Goal: Task Accomplishment & Management: Use online tool/utility

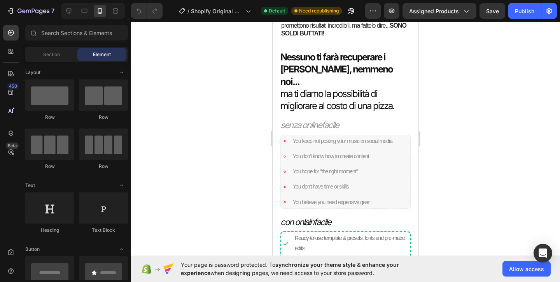
scroll to position [592, 0]
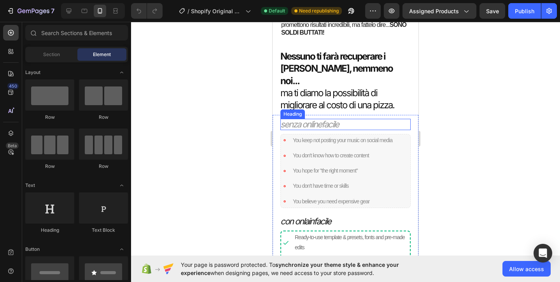
click at [332, 119] on icon "senza onlinefacile" at bounding box center [309, 124] width 58 height 10
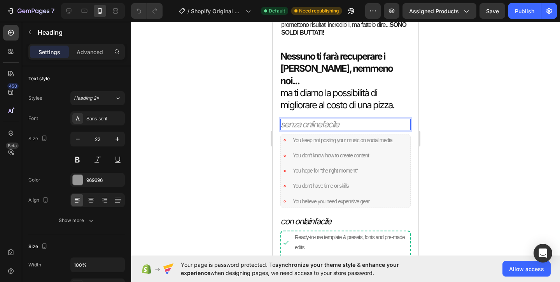
click at [339, 119] on icon "senza onlinefacile" at bounding box center [309, 124] width 58 height 10
click at [331, 216] on icon "con onlainfacile" at bounding box center [305, 221] width 51 height 10
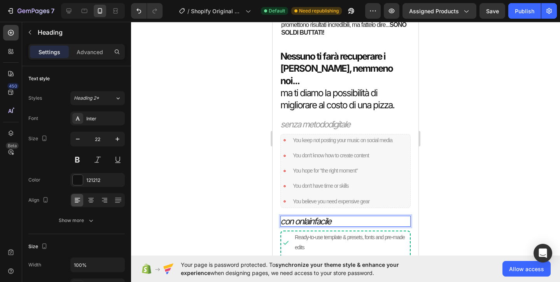
click at [333, 215] on p "con onlainfacile" at bounding box center [345, 220] width 130 height 11
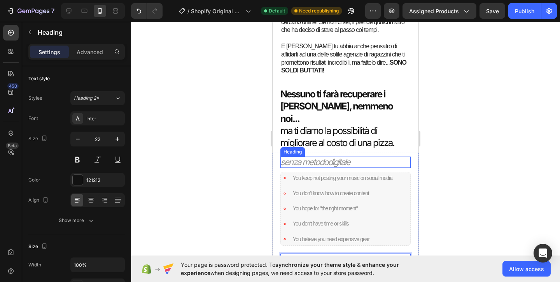
scroll to position [516, 0]
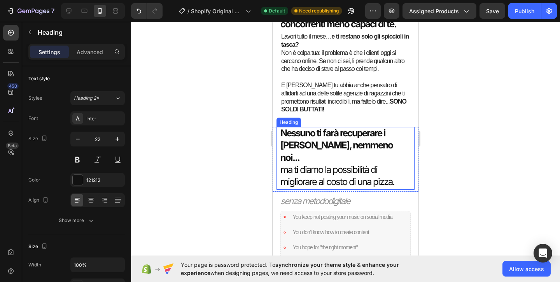
click at [370, 142] on h2 "Nessuno ti farà recuperare i [PERSON_NAME], nemmeno noi... ma ti diamo la possi…" at bounding box center [345, 157] width 130 height 61
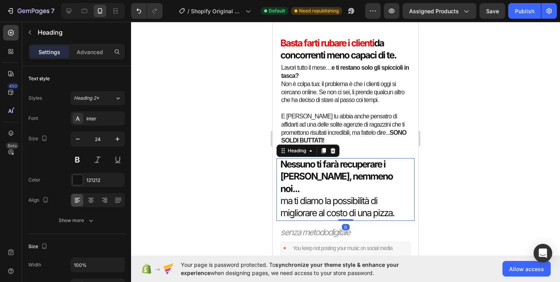
scroll to position [479, 0]
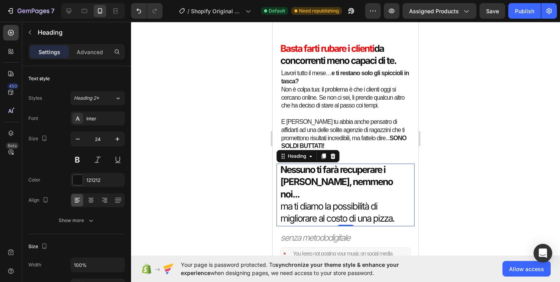
click at [429, 71] on div at bounding box center [345, 152] width 429 height 260
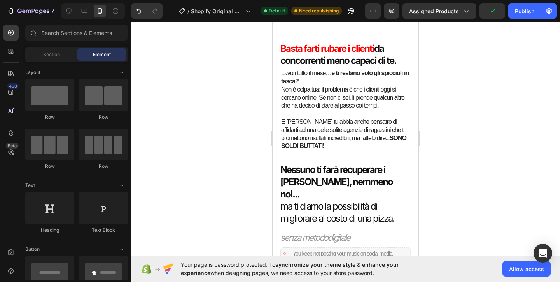
click at [224, 110] on div at bounding box center [345, 152] width 429 height 260
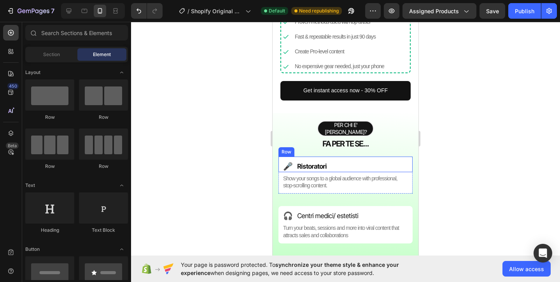
scroll to position [832, 0]
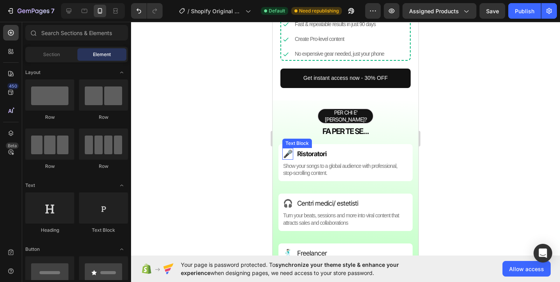
click at [285, 149] on p "🎤" at bounding box center [287, 154] width 9 height 10
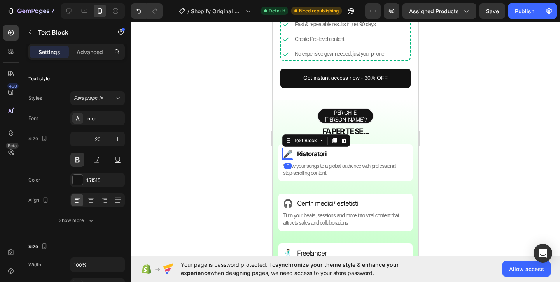
click at [285, 149] on p "🎤" at bounding box center [287, 154] width 9 height 10
click at [283, 148] on div "Rich Text Editor. Editing area: main" at bounding box center [283, 154] width 2 height 12
click at [286, 149] on p "🧑🏻‍🍳" at bounding box center [287, 154] width 9 height 10
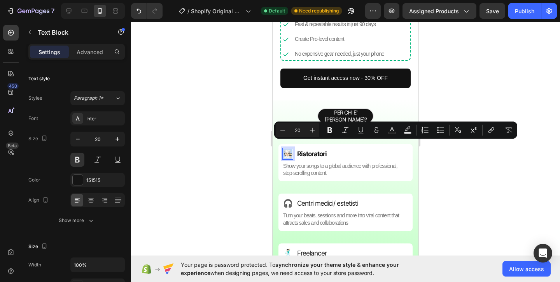
copy p "🧑🏻‍🍳"
click at [285, 198] on p "🎧" at bounding box center [287, 203] width 9 height 10
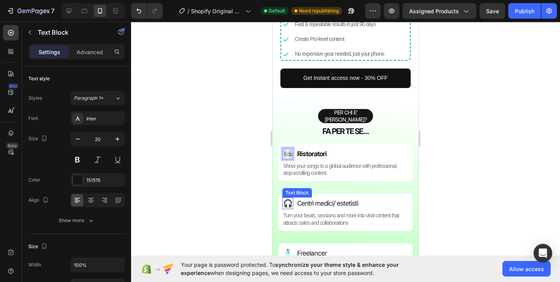
click at [285, 198] on p "🎧" at bounding box center [287, 203] width 9 height 10
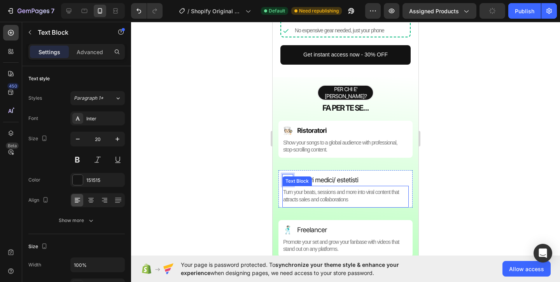
scroll to position [860, 0]
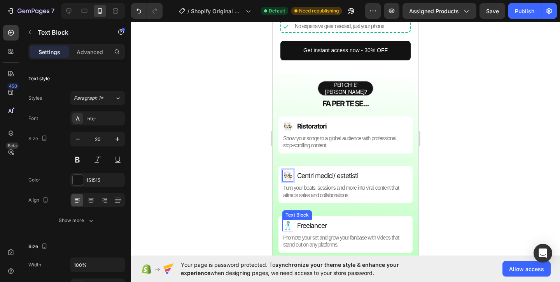
click at [288, 220] on p "🕺🏻" at bounding box center [287, 225] width 9 height 10
click at [201, 217] on div at bounding box center [345, 152] width 429 height 260
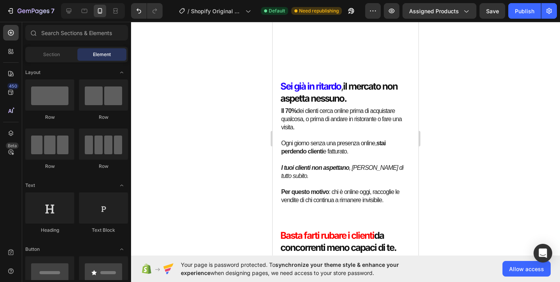
scroll to position [301, 0]
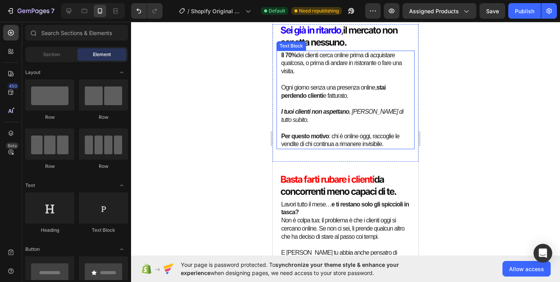
click at [320, 75] on p "Il 70% dei clienti cerca online prima di acquistare qualcosa, o prima di andare…" at bounding box center [345, 63] width 129 height 24
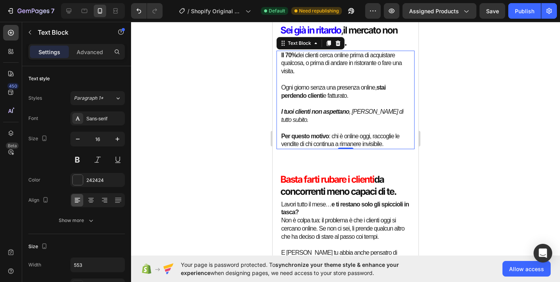
click at [331, 75] on p "Il 70% dei clienti cerca online prima di acquistare qualcosa, o prima di andare…" at bounding box center [345, 63] width 129 height 24
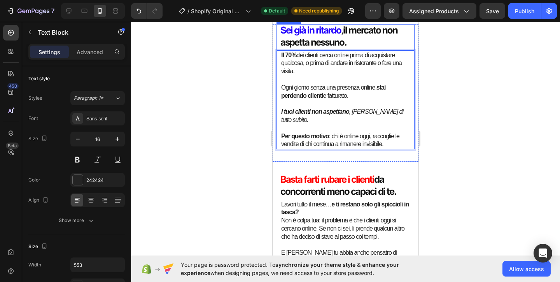
click at [356, 48] on h2 "Sei già in ritardo , il mercato non aspetta nessuno." at bounding box center [345, 36] width 130 height 24
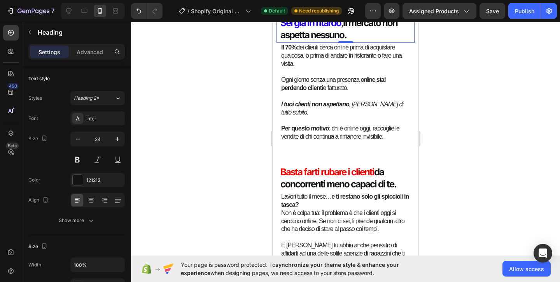
scroll to position [355, 0]
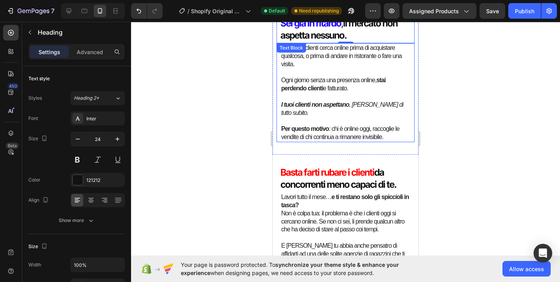
click at [409, 122] on p "Rich Text Editor. Editing area: main" at bounding box center [345, 121] width 129 height 8
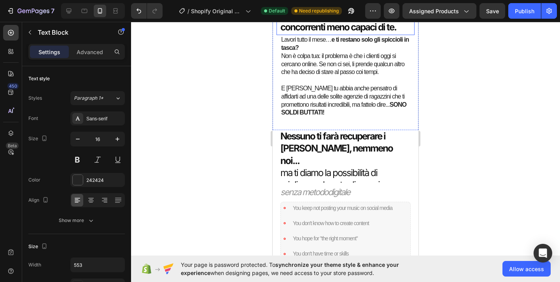
scroll to position [535, 0]
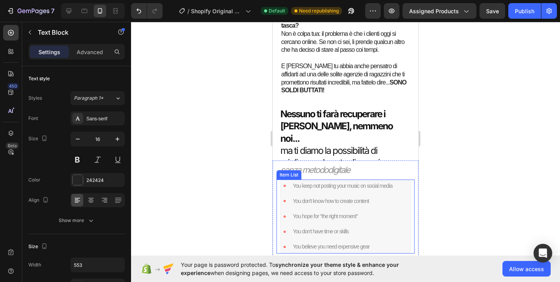
click at [369, 186] on p "You keep not posting your music on social media" at bounding box center [343, 186] width 100 height 10
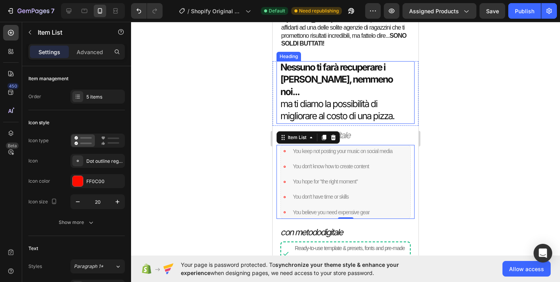
scroll to position [593, 0]
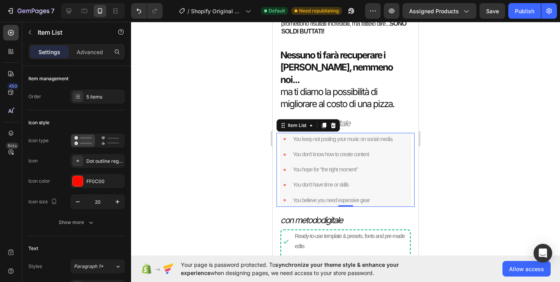
click at [373, 134] on p "You keep not posting your music on social media" at bounding box center [343, 139] width 100 height 10
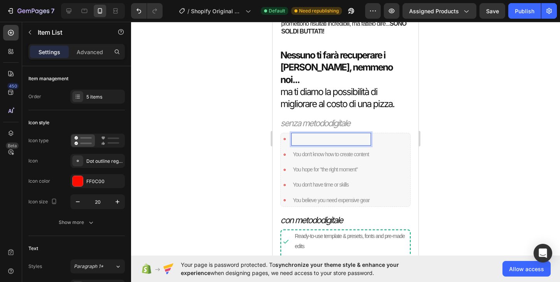
scroll to position [591, 0]
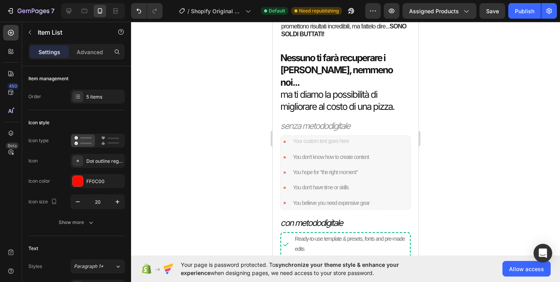
click at [328, 136] on div "Rich Text Editor. Editing area: main" at bounding box center [331, 142] width 79 height 12
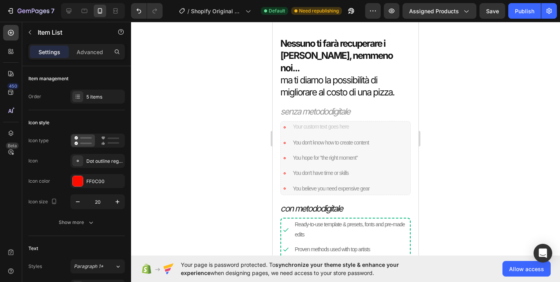
scroll to position [607, 0]
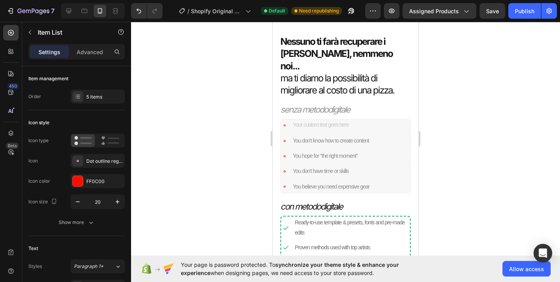
click at [336, 136] on p "You don't know how to create content" at bounding box center [331, 141] width 77 height 10
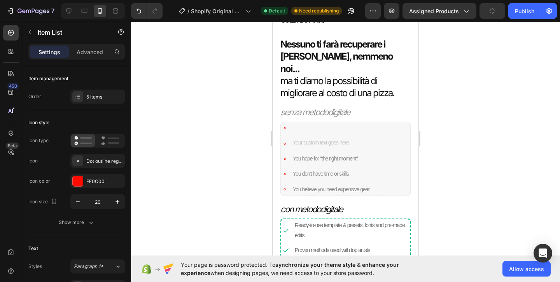
click at [320, 154] on p "You hope for "the right moment"" at bounding box center [331, 159] width 77 height 10
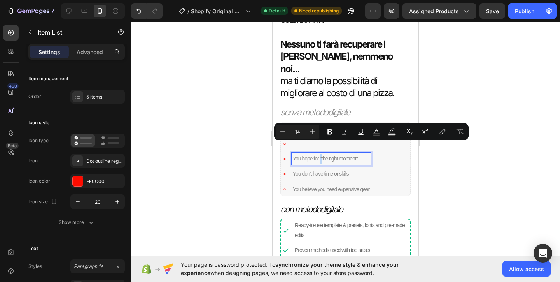
click at [320, 154] on p "You hope for "the right moment"" at bounding box center [331, 159] width 77 height 10
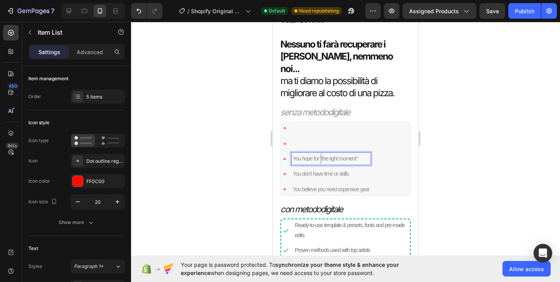
click at [320, 154] on p "You hope for "the right moment"" at bounding box center [331, 159] width 77 height 10
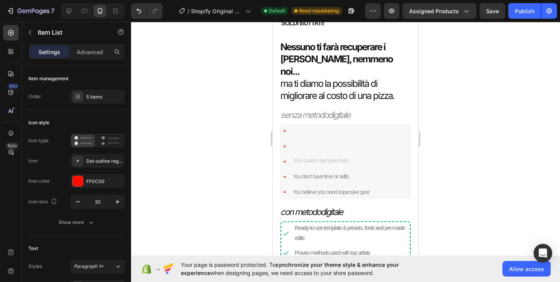
click at [320, 171] on p "You don't have time or skills" at bounding box center [331, 176] width 77 height 10
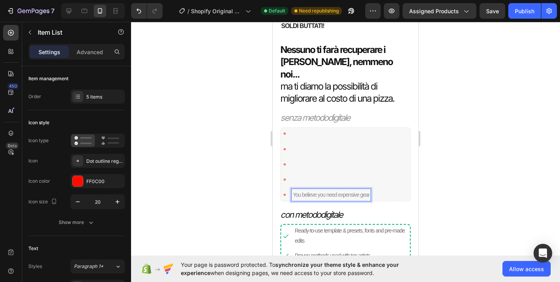
click at [316, 189] on div "You believe you need expensive gear" at bounding box center [331, 195] width 79 height 12
click at [316, 190] on p "You believe you need expensive gear" at bounding box center [331, 195] width 77 height 10
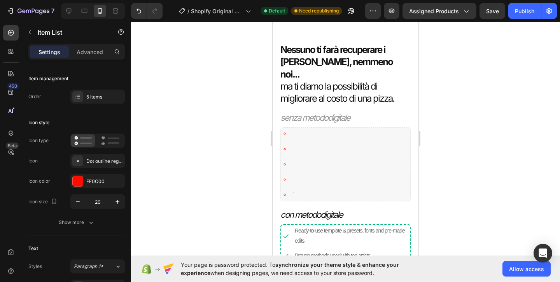
scroll to position [672, 0]
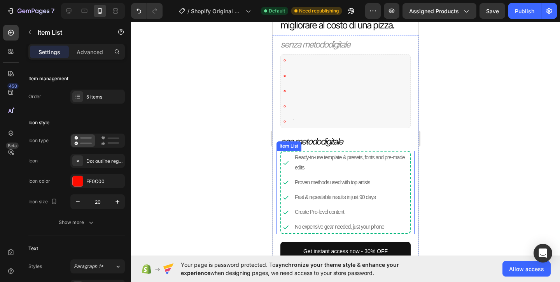
click at [358, 152] on p "Ready-to-use template & presets, fonts and pre-made edits" at bounding box center [352, 161] width 114 height 19
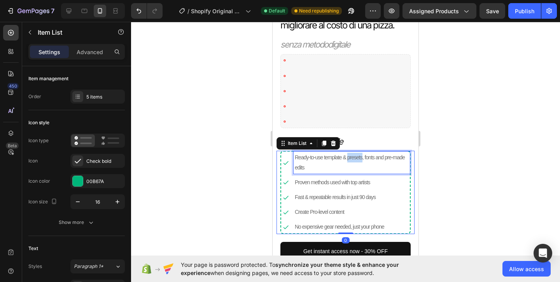
click at [358, 152] on p "Ready-to-use template & presets, fonts and pre-made edits" at bounding box center [352, 161] width 114 height 19
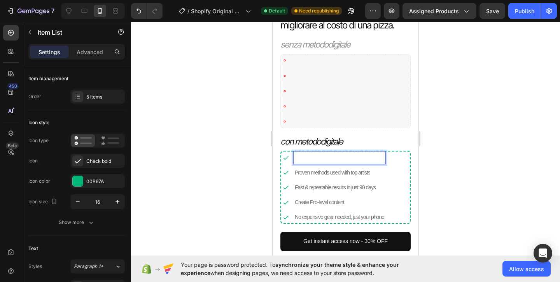
scroll to position [668, 0]
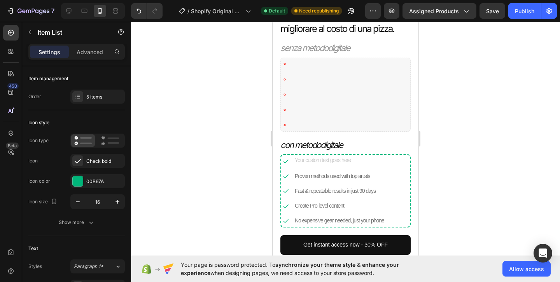
click at [331, 171] on p "Proven methods used with top artists" at bounding box center [339, 176] width 89 height 10
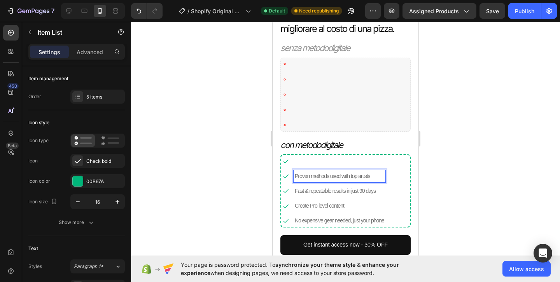
click at [331, 171] on p "Proven methods used with top artists" at bounding box center [339, 176] width 89 height 10
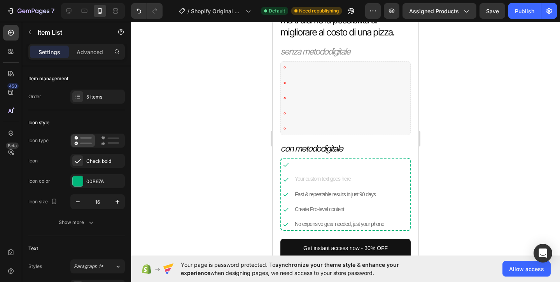
click at [322, 189] on p "Fast & repeatable results in just 90 days" at bounding box center [339, 194] width 89 height 10
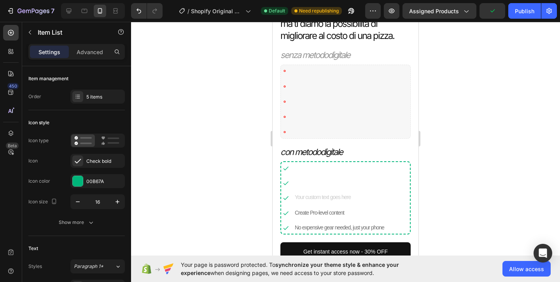
click at [321, 208] on p "Create Pro-level content" at bounding box center [339, 213] width 89 height 10
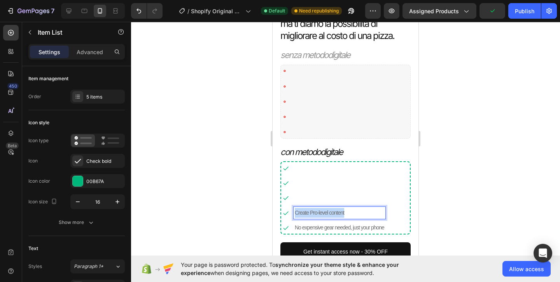
click at [321, 208] on p "Create Pro-level content" at bounding box center [339, 213] width 89 height 10
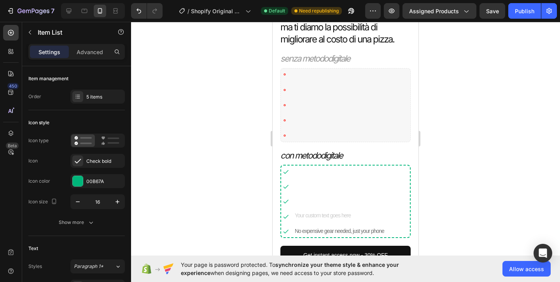
click at [332, 225] on div "No expensive gear needed, just your phone" at bounding box center [340, 231] width 92 height 12
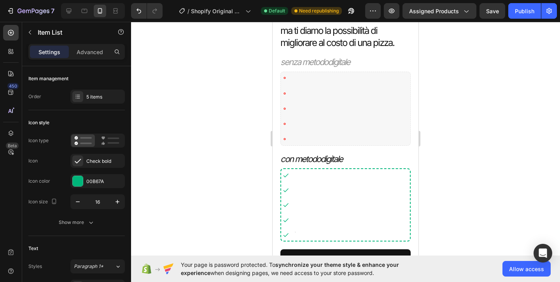
click at [236, 175] on div at bounding box center [345, 152] width 429 height 260
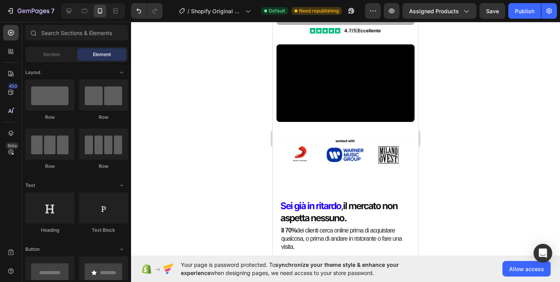
scroll to position [161, 0]
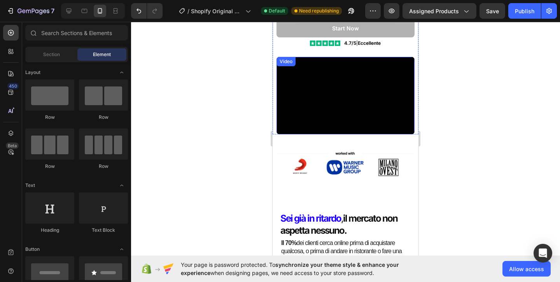
click at [360, 86] on video at bounding box center [345, 96] width 138 height 78
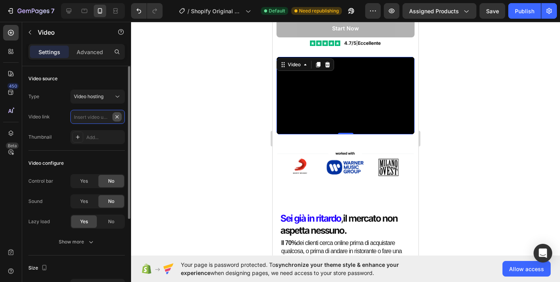
scroll to position [0, 0]
click at [156, 102] on div at bounding box center [345, 152] width 429 height 260
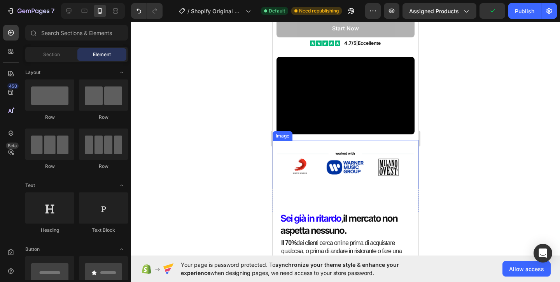
click at [329, 150] on img at bounding box center [346, 163] width 146 height 47
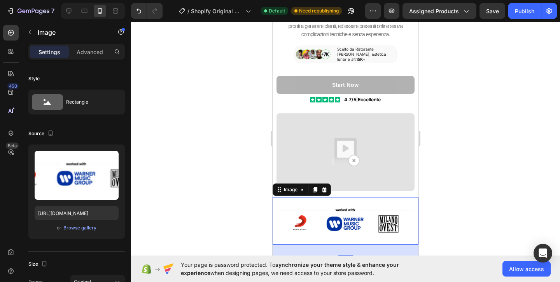
scroll to position [77, 0]
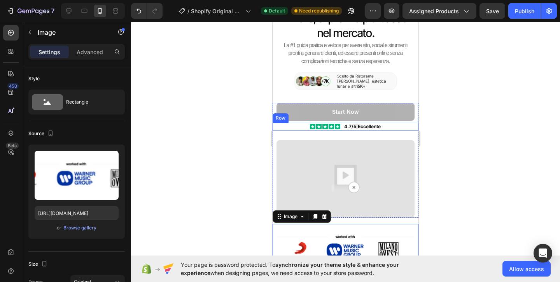
click at [409, 128] on div "Icon Icon Icon Icon Icon Icon List 4.7/5 | Eccellente Text Block Row" at bounding box center [346, 126] width 146 height 8
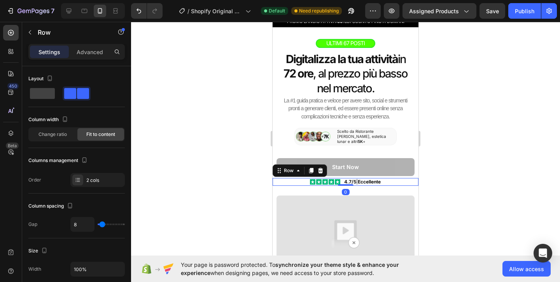
scroll to position [19, 0]
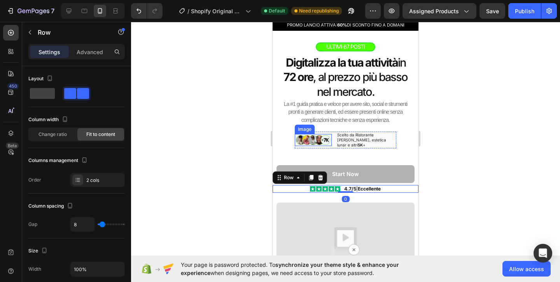
click at [306, 140] on img at bounding box center [313, 140] width 37 height 12
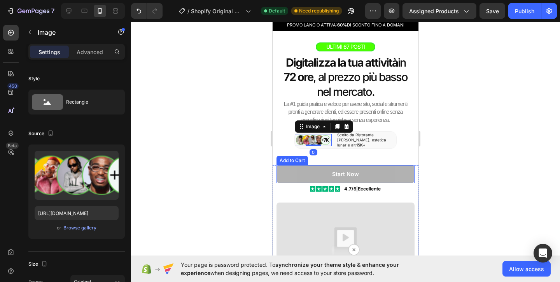
scroll to position [0, 0]
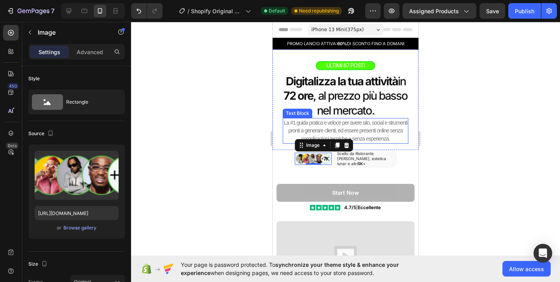
click at [362, 135] on p "La #1 guida pratica e veloce per avere sito, social e strumenti pronti a genera…" at bounding box center [345, 131] width 124 height 24
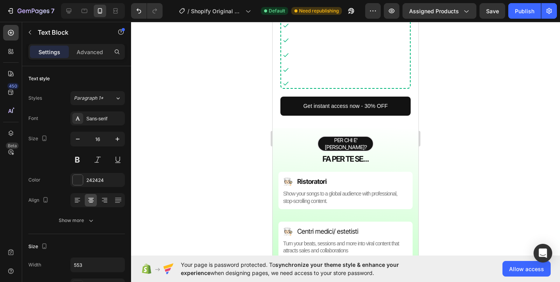
scroll to position [790, 0]
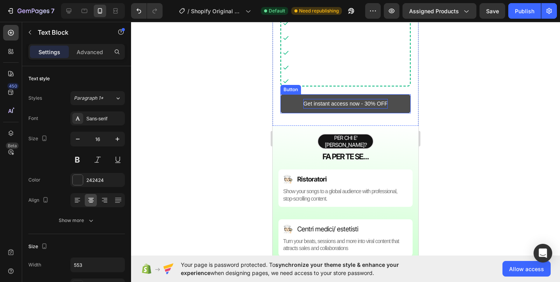
click at [357, 102] on p "Get instant access now - 30% OFF" at bounding box center [345, 104] width 84 height 10
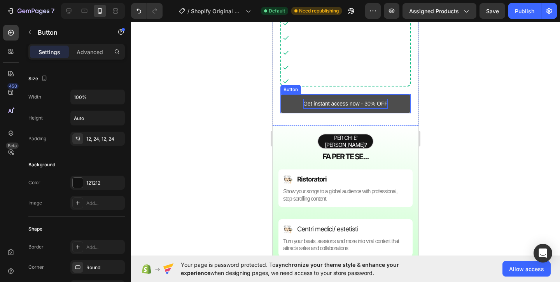
click at [357, 102] on p "Get instant access now - 30% OFF" at bounding box center [345, 104] width 84 height 10
click at [258, 96] on div at bounding box center [345, 152] width 429 height 260
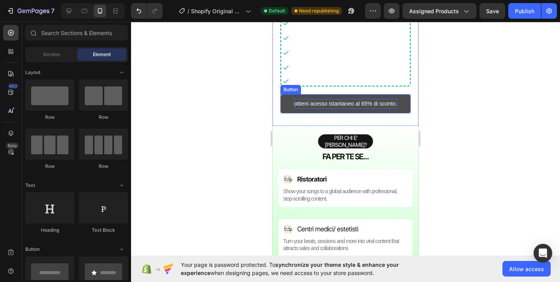
click at [368, 101] on p "ottieni acesso istantaneo al 65% di sconto." at bounding box center [345, 104] width 103 height 10
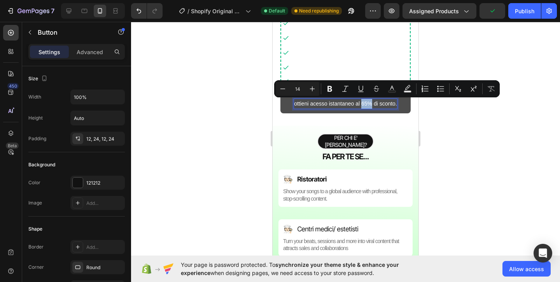
drag, startPoint x: 362, startPoint y: 103, endPoint x: 371, endPoint y: 104, distance: 9.0
click at [371, 104] on p "ottieni acesso istantaneo al 65% di sconto." at bounding box center [345, 104] width 103 height 10
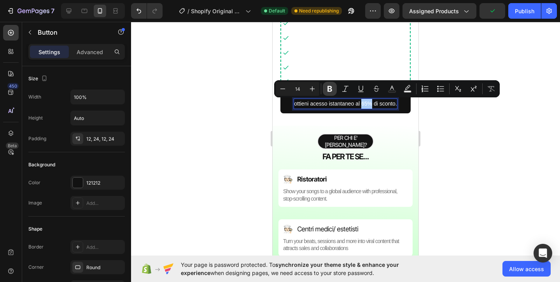
click at [335, 92] on button "Bold" at bounding box center [330, 89] width 14 height 14
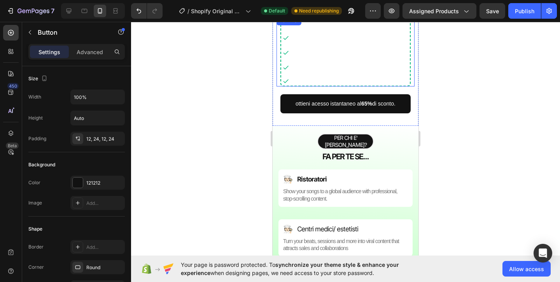
click at [296, 71] on div at bounding box center [345, 51] width 130 height 70
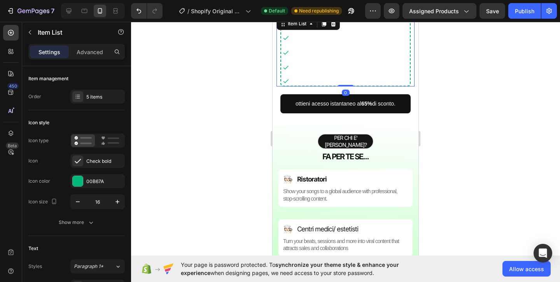
click at [296, 71] on div at bounding box center [345, 51] width 130 height 70
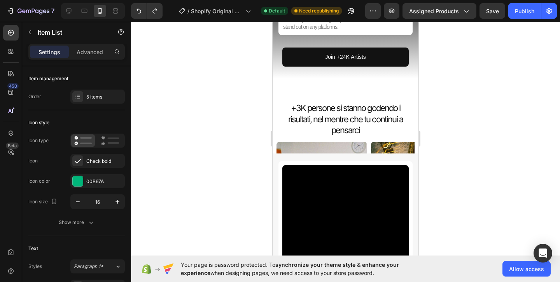
scroll to position [1296, 0]
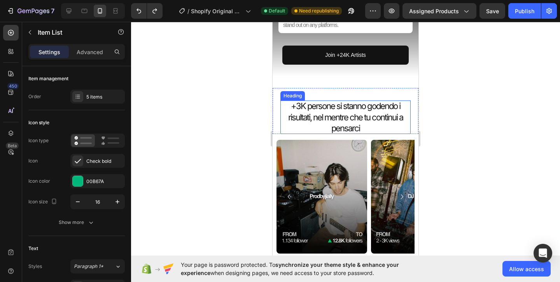
click at [297, 100] on h2 "+3K persone si stanno godendo i risultati, nel mentre che tu continui a pensarci" at bounding box center [345, 116] width 130 height 33
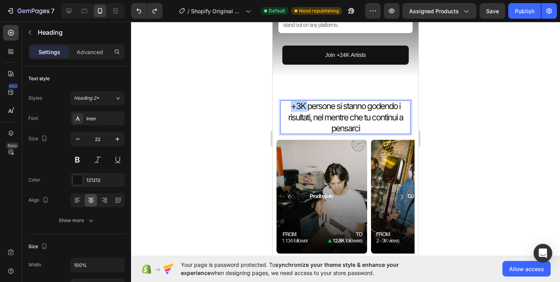
drag, startPoint x: 292, startPoint y: 99, endPoint x: 306, endPoint y: 100, distance: 13.7
click at [306, 100] on p "+3K persone si stanno godendo i risultati, nel mentre che tu continui a pensarci" at bounding box center [345, 116] width 130 height 33
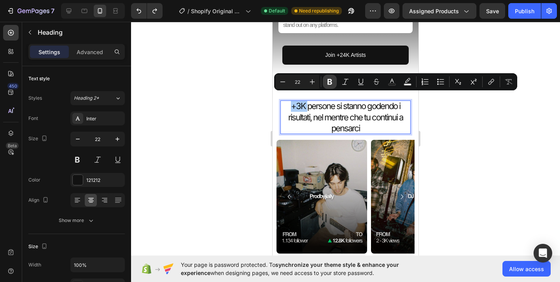
click at [333, 82] on icon "Editor contextual toolbar" at bounding box center [330, 82] width 8 height 8
click at [232, 103] on div at bounding box center [345, 152] width 429 height 260
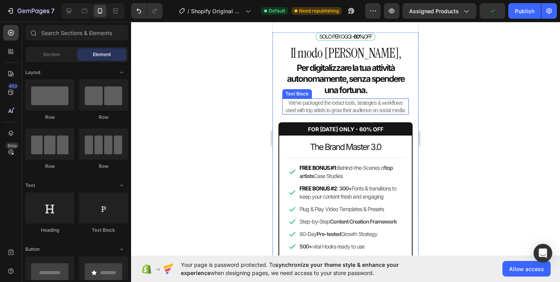
scroll to position [1864, 0]
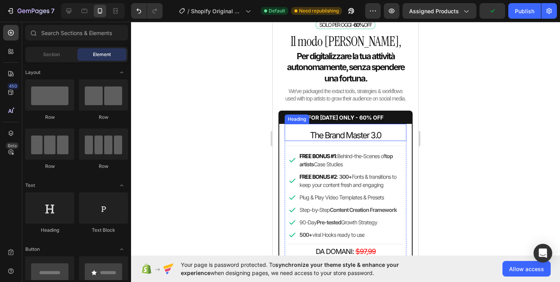
click at [363, 138] on h2 "The Brand Master 3.0" at bounding box center [346, 134] width 114 height 11
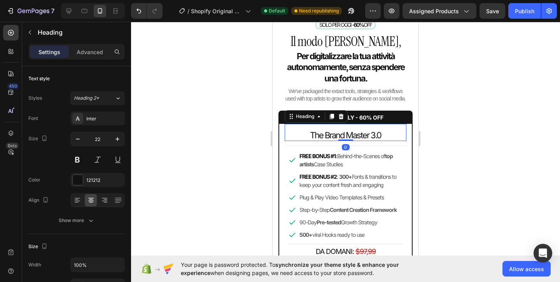
click at [363, 138] on h2 "The Brand Master 3.0" at bounding box center [346, 134] width 114 height 11
click at [363, 138] on p "The Brand Master 3.0" at bounding box center [346, 134] width 114 height 11
click at [221, 135] on div at bounding box center [345, 152] width 429 height 260
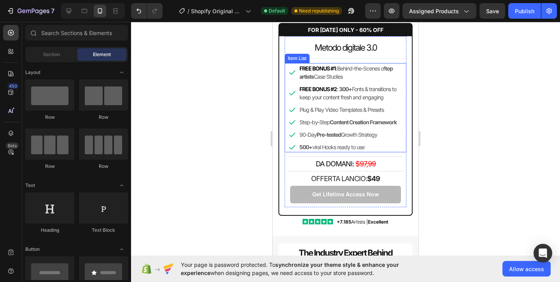
scroll to position [1960, 0]
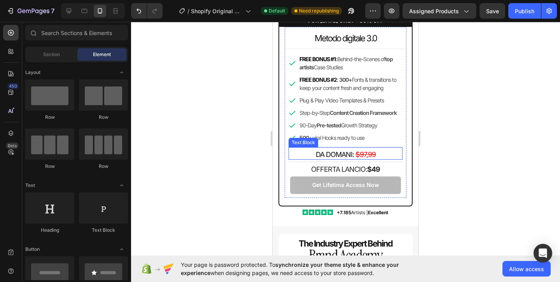
click at [351, 156] on span "DA DOMANI:" at bounding box center [335, 154] width 38 height 8
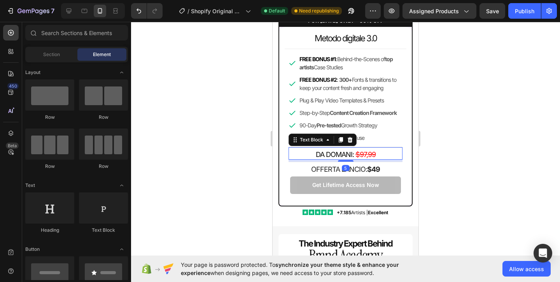
click at [351, 156] on span "DA DOMANI:" at bounding box center [335, 154] width 38 height 8
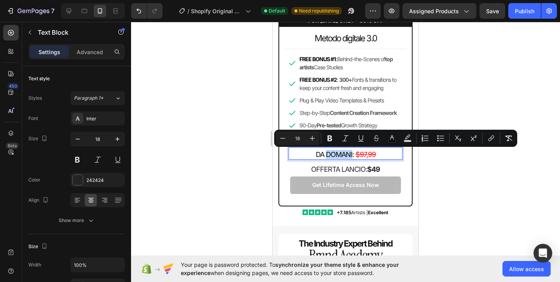
click at [352, 155] on span "DA DOMANI:" at bounding box center [335, 154] width 38 height 8
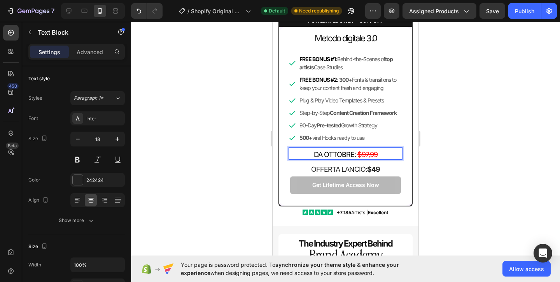
click at [259, 142] on div at bounding box center [345, 152] width 429 height 260
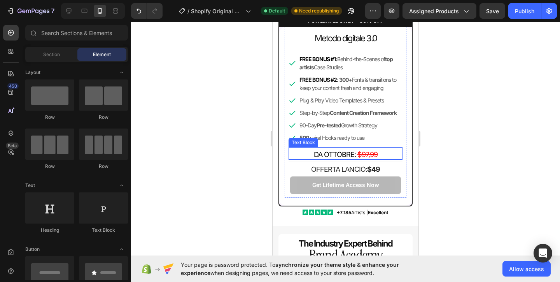
click at [362, 152] on s "$97,99" at bounding box center [367, 154] width 20 height 8
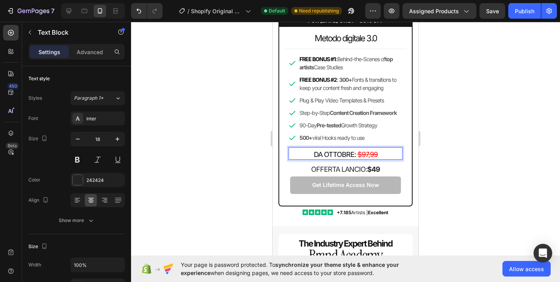
click at [362, 152] on s "$97,99" at bounding box center [367, 154] width 20 height 8
click at [241, 149] on div at bounding box center [345, 152] width 429 height 260
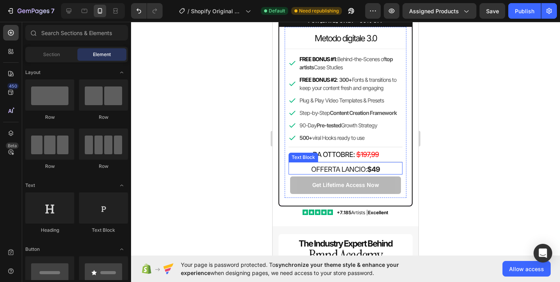
click at [346, 169] on p "OFFERTA LANCIO: $49" at bounding box center [345, 168] width 105 height 9
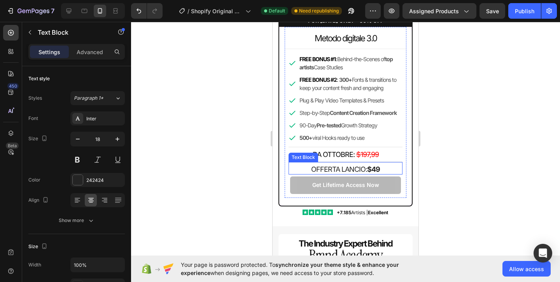
click at [346, 169] on p "OFFERTA LANCIO: $49" at bounding box center [345, 168] width 105 height 9
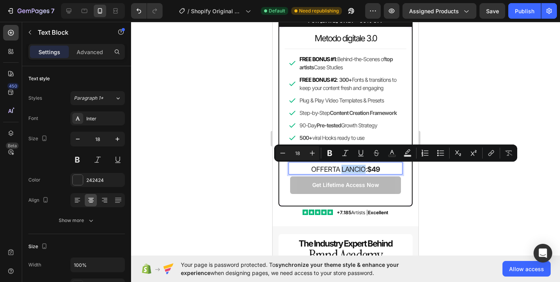
click at [364, 169] on p "OFFERTA LANCIO: $49" at bounding box center [345, 168] width 105 height 9
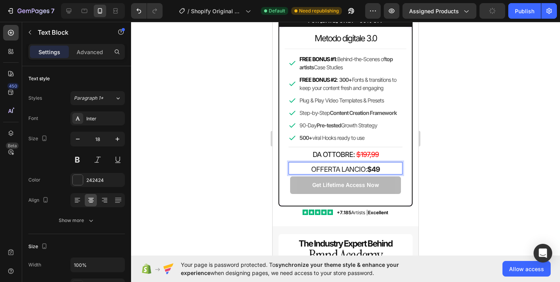
click at [236, 174] on div at bounding box center [345, 152] width 429 height 260
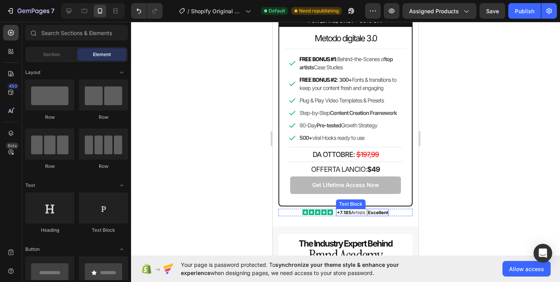
click at [363, 211] on p "+7.185 Artists | Excellent" at bounding box center [362, 212] width 51 height 6
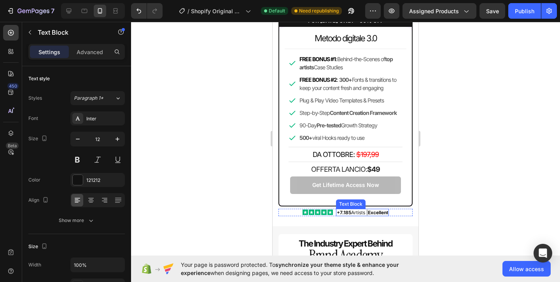
click at [363, 211] on p "+7.185 Artists | Excellent" at bounding box center [362, 212] width 51 height 6
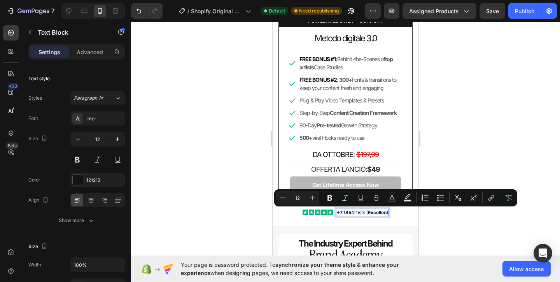
click at [364, 212] on p "+7.185 Artists | Excellent" at bounding box center [362, 212] width 51 height 6
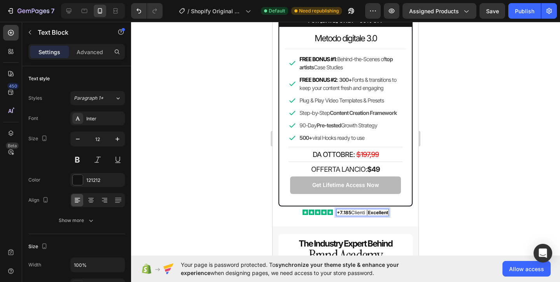
click at [236, 206] on div at bounding box center [345, 152] width 429 height 260
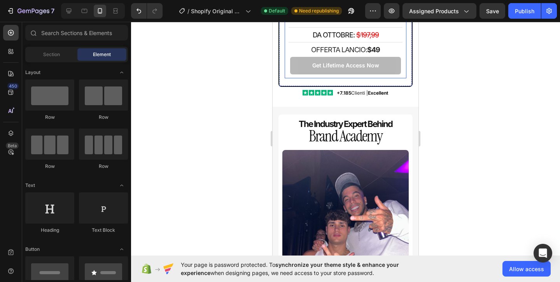
scroll to position [2081, 0]
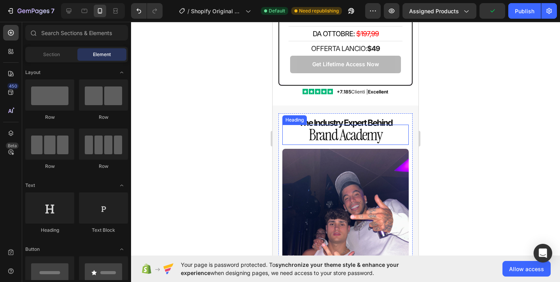
click at [362, 135] on h2 "Brand Academy" at bounding box center [345, 134] width 126 height 20
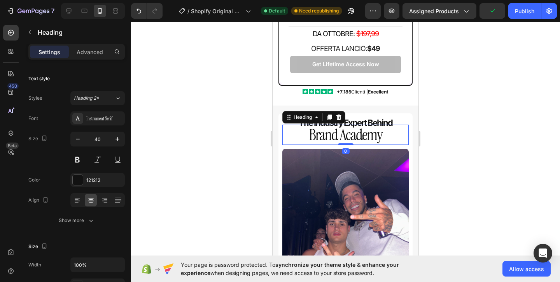
click at [362, 135] on h2 "Brand Academy" at bounding box center [345, 134] width 126 height 20
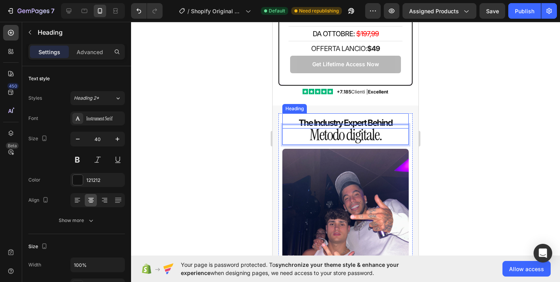
click at [358, 121] on strong "The Industry Expert Behind" at bounding box center [346, 122] width 94 height 10
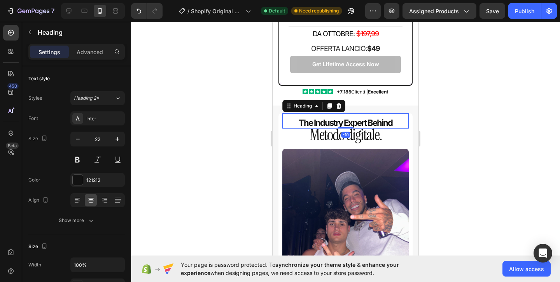
click at [358, 121] on strong "The Industry Expert Behind" at bounding box center [346, 122] width 94 height 10
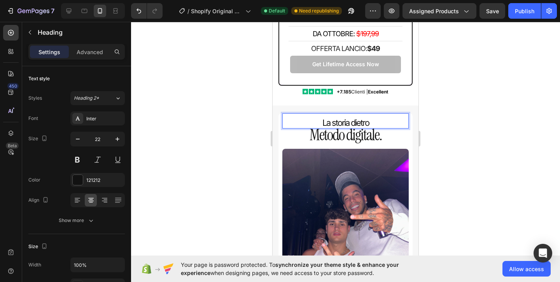
click at [354, 121] on p "La storia dietro" at bounding box center [345, 122] width 126 height 11
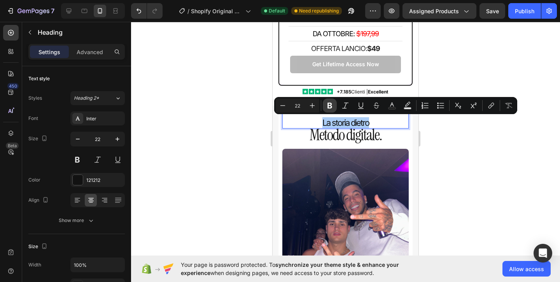
click at [332, 107] on icon "Editor contextual toolbar" at bounding box center [330, 105] width 8 height 8
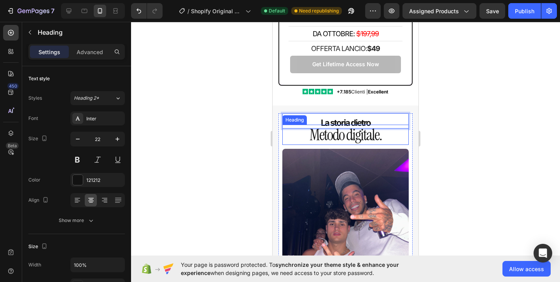
click at [246, 129] on div at bounding box center [345, 152] width 429 height 260
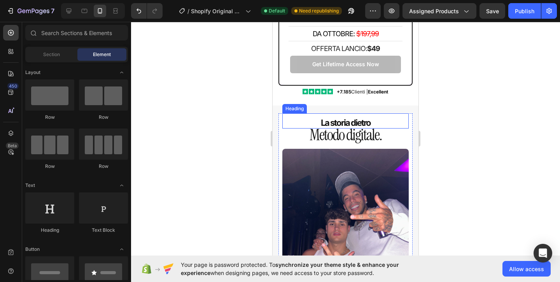
click at [350, 121] on strong "La storia dietro" at bounding box center [346, 122] width 50 height 10
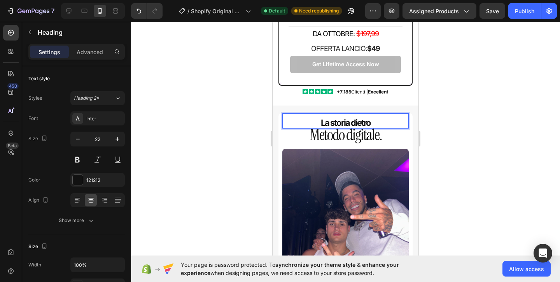
click at [350, 122] on strong "La storia dietro" at bounding box center [346, 122] width 50 height 10
click at [236, 154] on div at bounding box center [345, 152] width 429 height 260
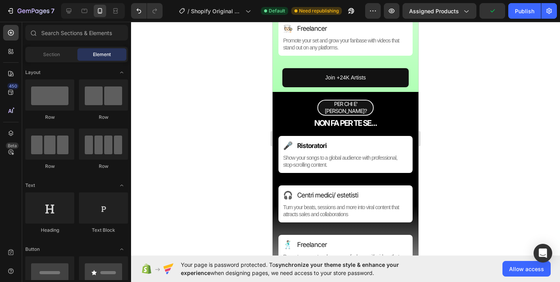
scroll to position [1062, 0]
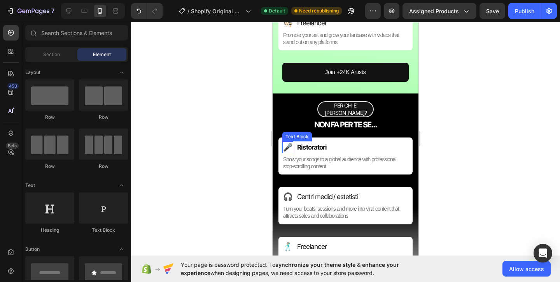
click at [288, 142] on p "🎤" at bounding box center [287, 147] width 9 height 10
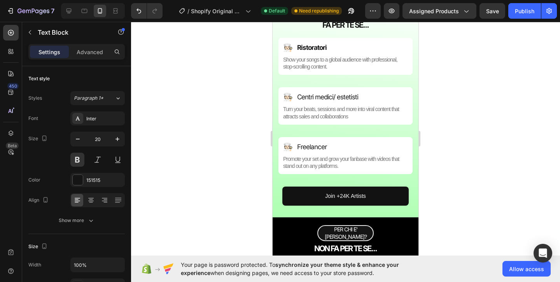
scroll to position [940, 0]
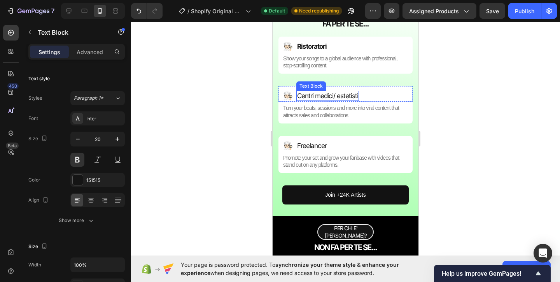
click at [335, 91] on p "Centri medici/ estetisti" at bounding box center [327, 95] width 61 height 9
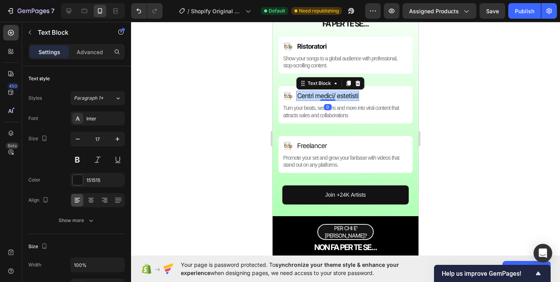
click at [335, 91] on p "Centri medici/ estetisti" at bounding box center [327, 95] width 61 height 9
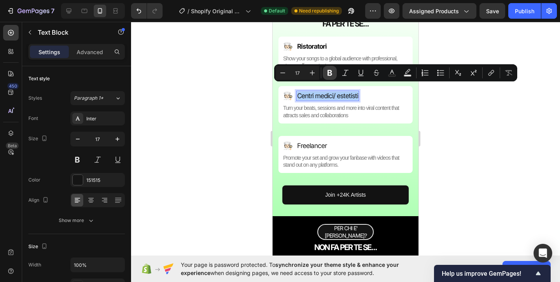
click at [331, 73] on icon "Editor contextual toolbar" at bounding box center [329, 73] width 5 height 6
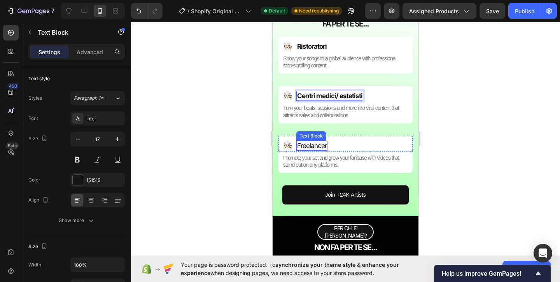
click at [311, 141] on p "Freelancer" at bounding box center [312, 145] width 30 height 9
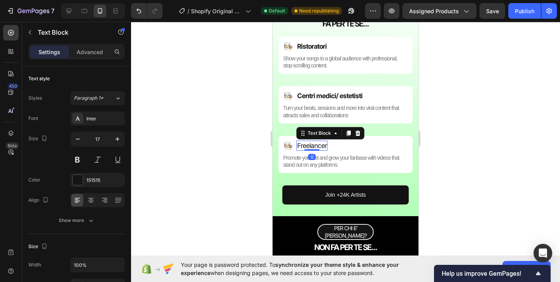
click at [311, 141] on p "Freelancer" at bounding box center [312, 145] width 30 height 9
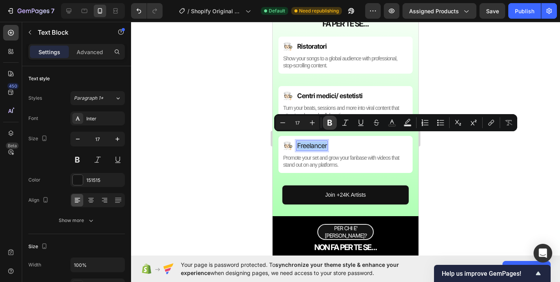
click at [332, 122] on icon "Editor contextual toolbar" at bounding box center [330, 123] width 8 height 8
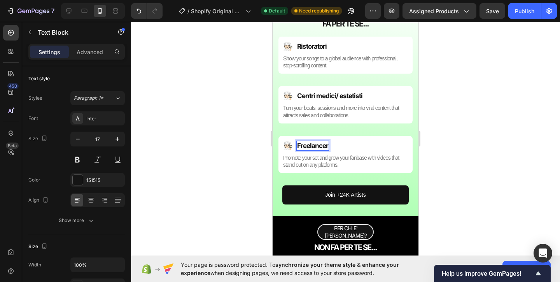
click at [250, 126] on div at bounding box center [345, 152] width 429 height 260
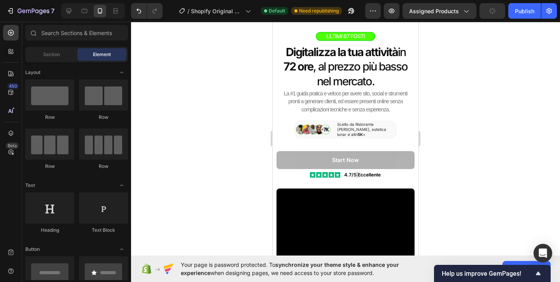
scroll to position [30, 0]
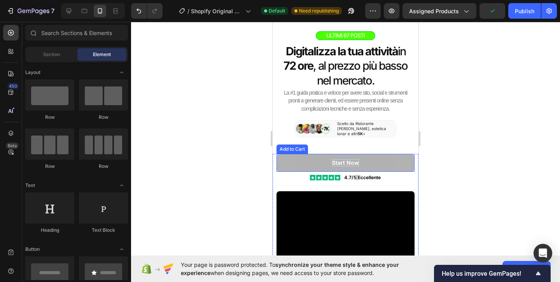
click at [352, 161] on div "Start Now" at bounding box center [345, 162] width 27 height 7
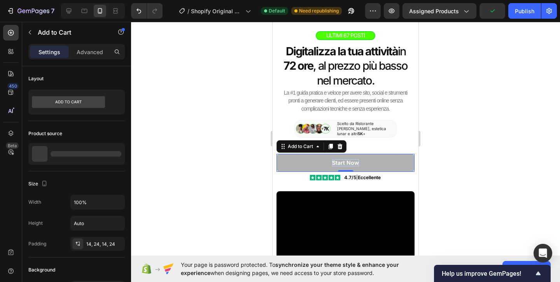
click at [352, 161] on div "Start Now" at bounding box center [345, 162] width 27 height 7
click at [352, 161] on p "Start Now" at bounding box center [345, 162] width 27 height 7
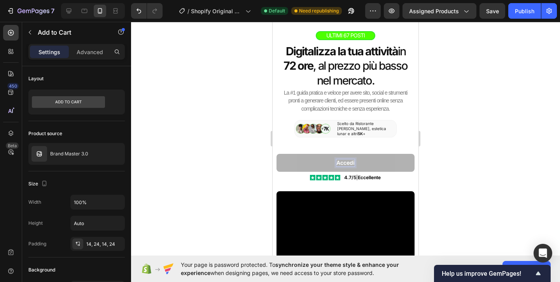
click at [276, 154] on button "Accedi" at bounding box center [345, 163] width 138 height 18
click at [276, 154] on button "Accedi ora" at bounding box center [345, 163] width 138 height 18
click at [276, 154] on button "Accedi ora al" at bounding box center [345, 163] width 138 height 18
click at [276, 154] on button "Accedi ora al 65%" at bounding box center [345, 163] width 138 height 18
click at [276, 154] on button "Accedi ora al 65% di" at bounding box center [345, 163] width 138 height 18
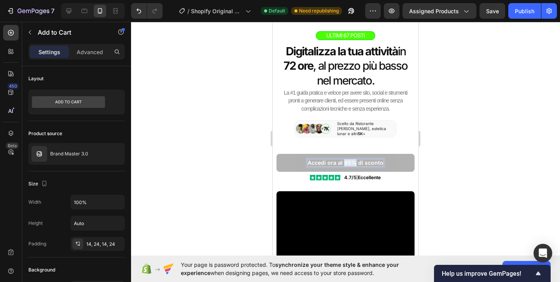
drag, startPoint x: 357, startPoint y: 158, endPoint x: 345, endPoint y: 159, distance: 11.7
click at [345, 159] on p "Accedi ora al 65% di sconto" at bounding box center [346, 162] width 76 height 7
click at [219, 145] on div at bounding box center [345, 152] width 429 height 260
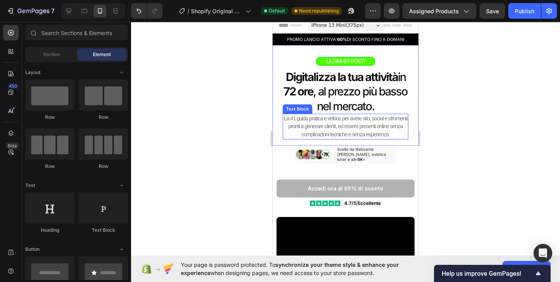
scroll to position [0, 0]
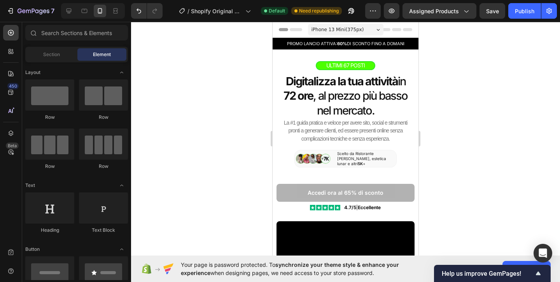
click at [259, 80] on div at bounding box center [345, 152] width 429 height 260
click at [371, 61] on h2 "ULTIMI 67 POSTI" at bounding box center [345, 65] width 59 height 9
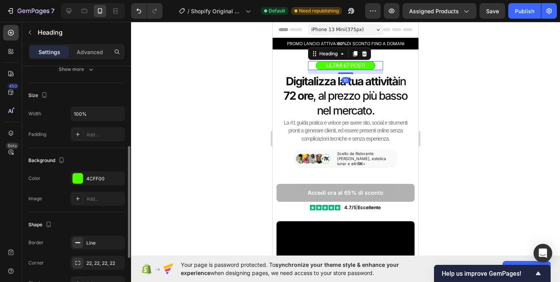
scroll to position [157, 0]
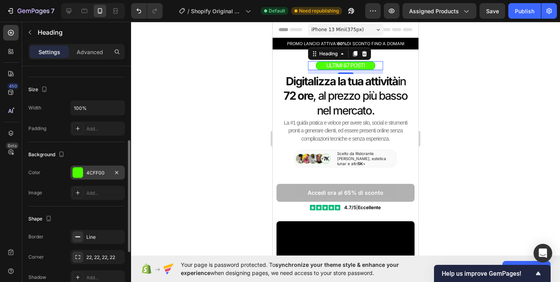
click at [82, 174] on div at bounding box center [78, 172] width 10 height 10
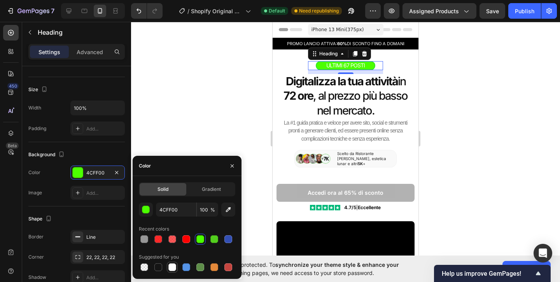
click at [170, 268] on div at bounding box center [172, 267] width 8 height 8
click at [145, 236] on div at bounding box center [144, 239] width 8 height 8
type input "969696"
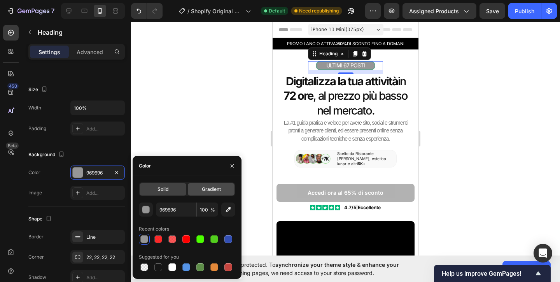
click at [205, 192] on span "Gradient" at bounding box center [211, 188] width 19 height 7
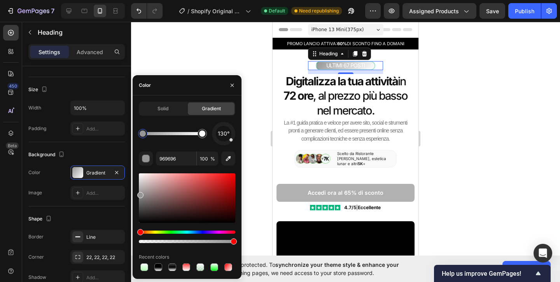
click at [144, 132] on div at bounding box center [143, 133] width 6 height 6
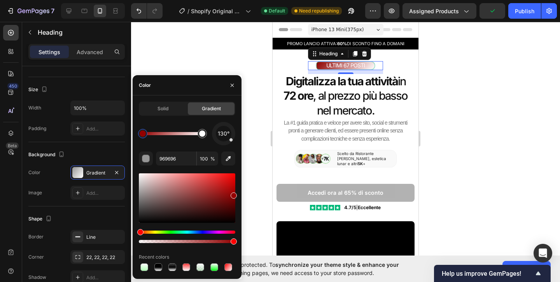
drag, startPoint x: 139, startPoint y: 194, endPoint x: 236, endPoint y: 194, distance: 96.4
click at [236, 194] on div at bounding box center [234, 195] width 6 height 6
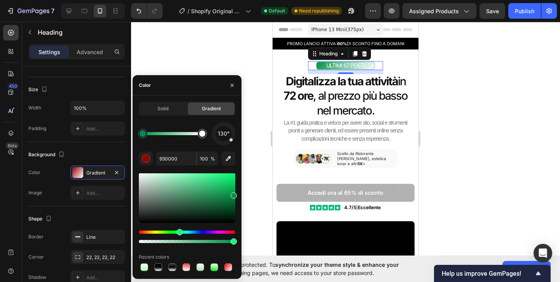
drag, startPoint x: 139, startPoint y: 233, endPoint x: 178, endPoint y: 228, distance: 39.5
click at [178, 228] on div at bounding box center [187, 207] width 96 height 73
type input "009242"
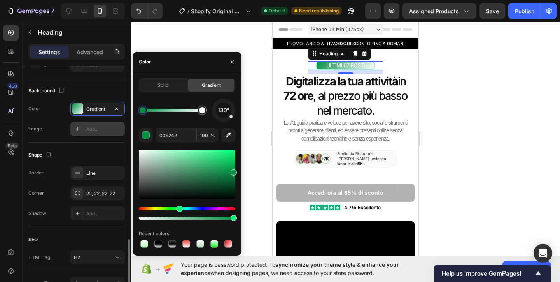
scroll to position [267, 0]
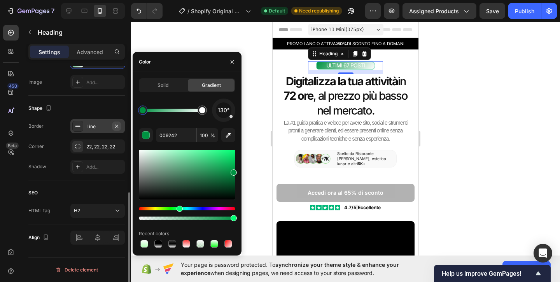
click at [118, 130] on button "button" at bounding box center [116, 125] width 9 height 9
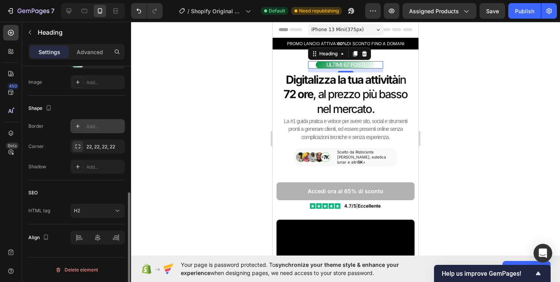
click at [240, 63] on div at bounding box center [345, 152] width 429 height 260
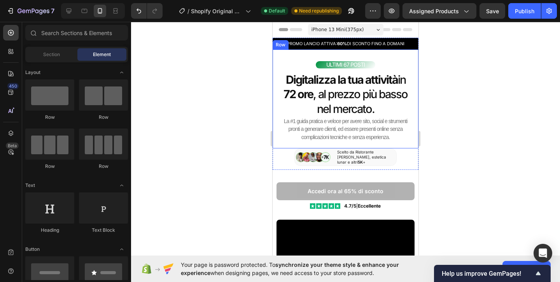
click at [453, 109] on div at bounding box center [345, 152] width 429 height 260
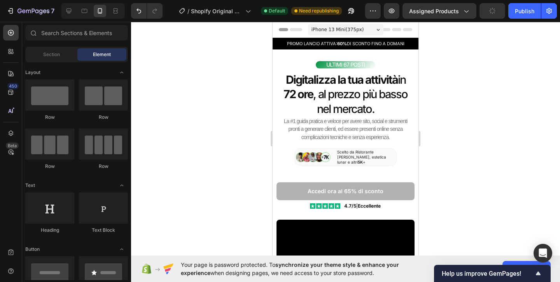
click at [251, 178] on div at bounding box center [345, 152] width 429 height 260
click at [337, 156] on div "Scelto da Ristorante [PERSON_NAME], estetica lunar e altri 5K +" at bounding box center [366, 157] width 60 height 17
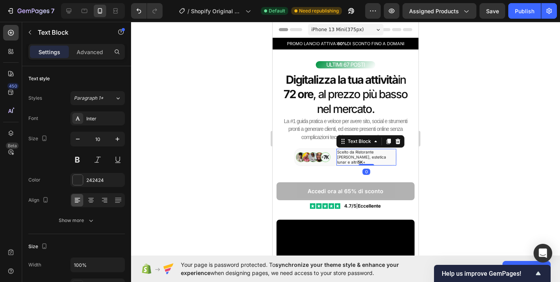
click at [263, 150] on div at bounding box center [345, 152] width 429 height 260
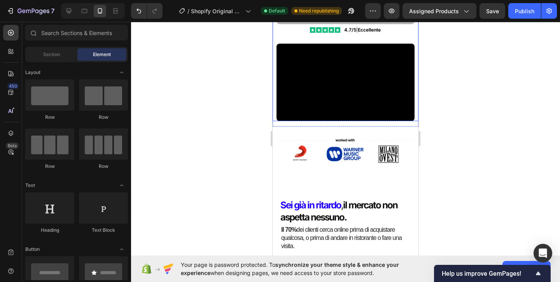
scroll to position [178, 0]
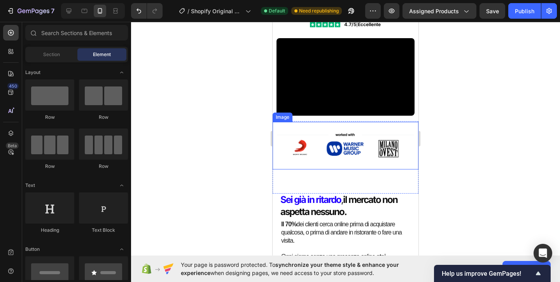
click at [366, 138] on img at bounding box center [346, 145] width 146 height 47
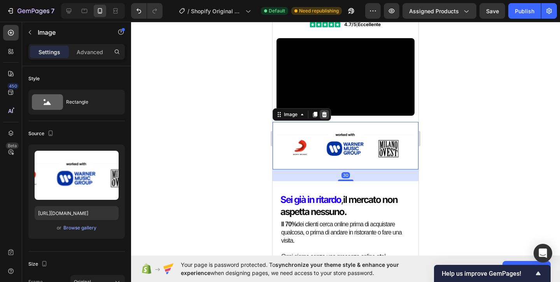
click at [324, 116] on icon at bounding box center [324, 114] width 5 height 5
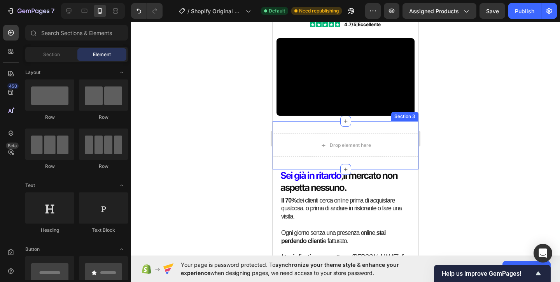
click at [351, 127] on div "Drop element here Section 3" at bounding box center [346, 145] width 146 height 48
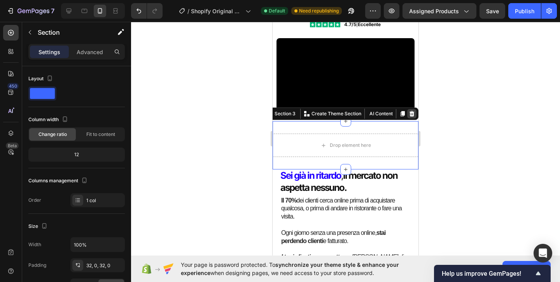
click at [410, 112] on icon at bounding box center [411, 113] width 5 height 5
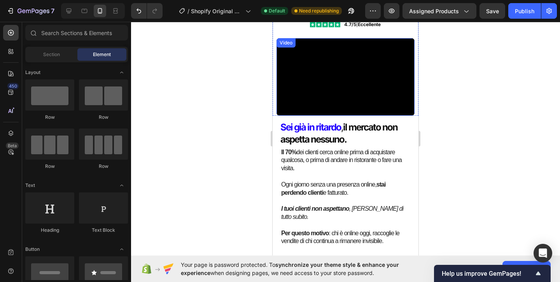
scroll to position [183, 0]
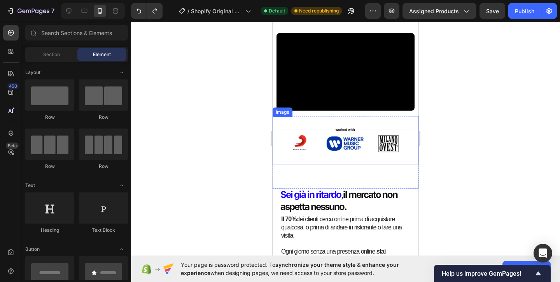
click at [359, 161] on img at bounding box center [346, 140] width 146 height 47
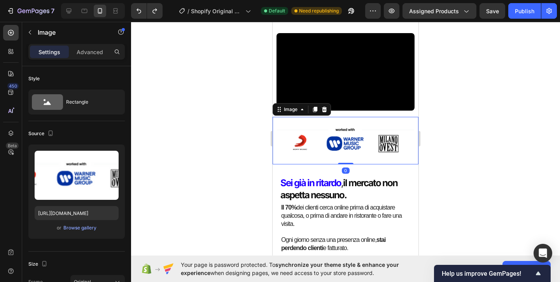
drag, startPoint x: 345, startPoint y: 174, endPoint x: 353, endPoint y: 115, distance: 59.3
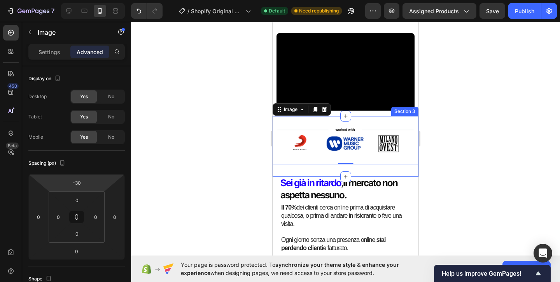
click at [409, 168] on div "Image 0 Section 3" at bounding box center [346, 146] width 146 height 61
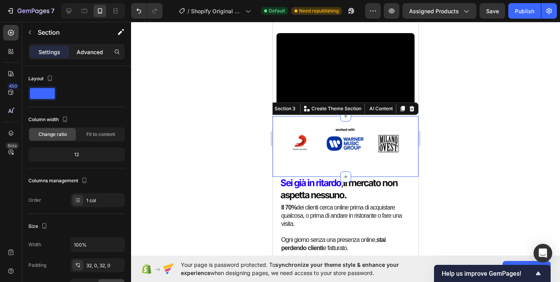
click at [99, 46] on div "Advanced" at bounding box center [89, 51] width 39 height 12
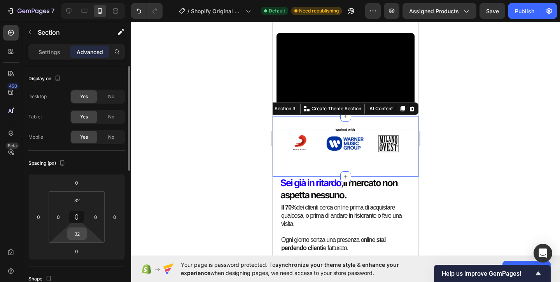
click at [81, 237] on input "32" at bounding box center [77, 233] width 16 height 12
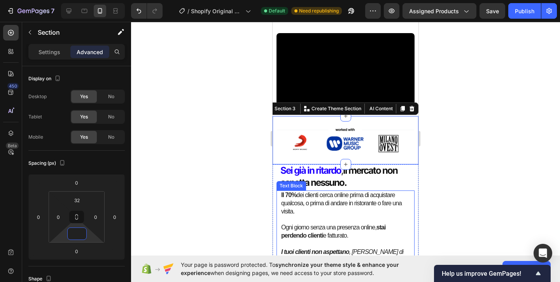
click at [285, 199] on p "Il 70% dei clienti cerca online prima di acquistare qualcosa, o prima di andare…" at bounding box center [345, 203] width 129 height 24
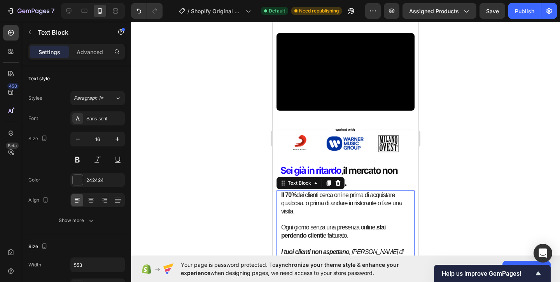
click at [257, 191] on div at bounding box center [345, 152] width 429 height 260
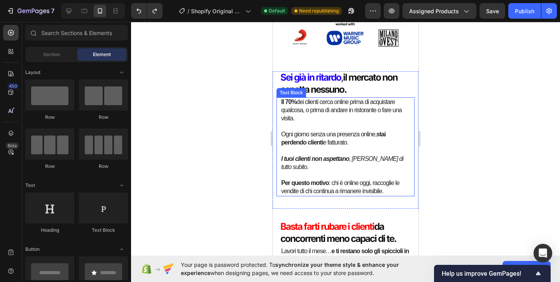
scroll to position [287, 0]
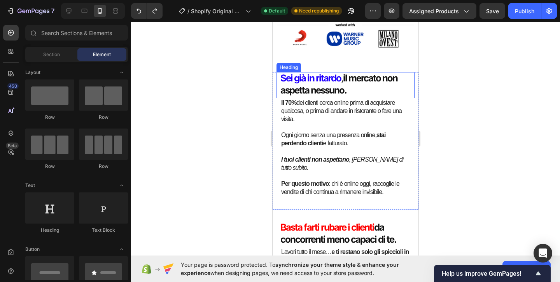
click at [339, 80] on h2 "Sei già in ritardo , il mercato non aspetta nessuno." at bounding box center [345, 84] width 130 height 24
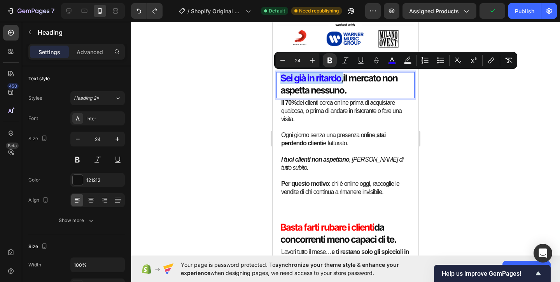
drag, startPoint x: 339, startPoint y: 79, endPoint x: 281, endPoint y: 80, distance: 57.6
click at [281, 80] on strong "Sei già in ritardo" at bounding box center [310, 77] width 61 height 11
click at [390, 57] on icon "Editor contextual toolbar" at bounding box center [392, 60] width 8 height 8
type input "2100FF"
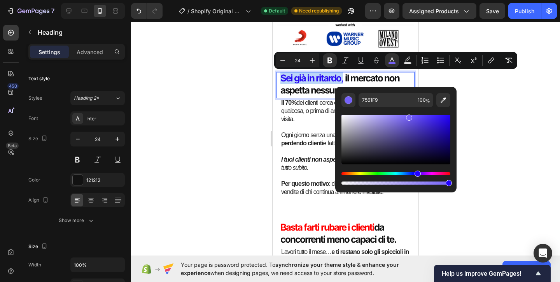
drag, startPoint x: 445, startPoint y: 117, endPoint x: 408, endPoint y: 115, distance: 37.3
click at [408, 115] on div "Editor contextual toolbar" at bounding box center [409, 117] width 6 height 6
drag, startPoint x: 409, startPoint y: 119, endPoint x: 454, endPoint y: 142, distance: 50.4
click at [454, 142] on div "6A57E5 100 %" at bounding box center [395, 136] width 121 height 99
drag, startPoint x: 448, startPoint y: 143, endPoint x: 452, endPoint y: 133, distance: 10.8
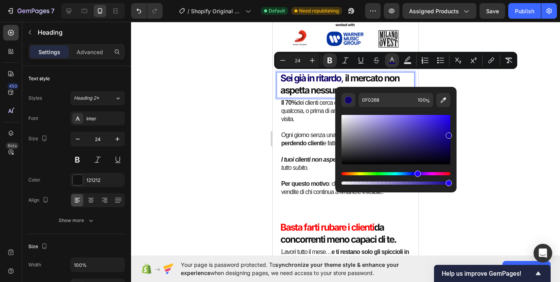
click at [452, 133] on div "0F0268 100 %" at bounding box center [395, 136] width 121 height 99
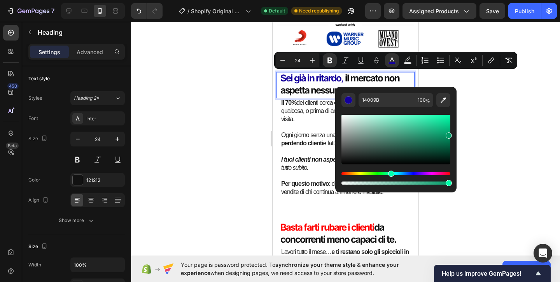
drag, startPoint x: 416, startPoint y: 172, endPoint x: 390, endPoint y: 172, distance: 25.3
click at [390, 172] on div "Hue" at bounding box center [391, 173] width 6 height 6
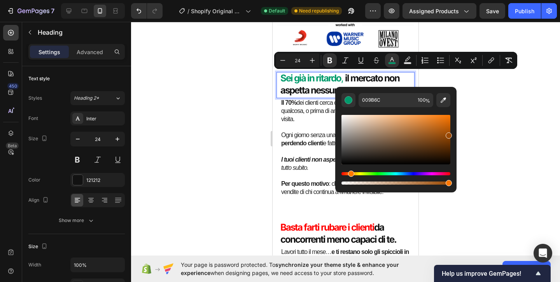
drag, startPoint x: 392, startPoint y: 172, endPoint x: 349, endPoint y: 173, distance: 42.4
click at [349, 173] on div "Hue" at bounding box center [351, 173] width 6 height 6
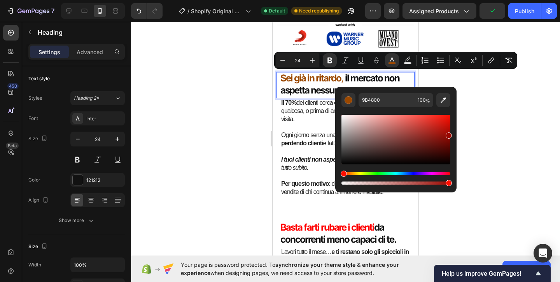
drag, startPoint x: 350, startPoint y: 173, endPoint x: 337, endPoint y: 173, distance: 13.2
click at [337, 173] on div "9B4800 100 %" at bounding box center [395, 136] width 121 height 99
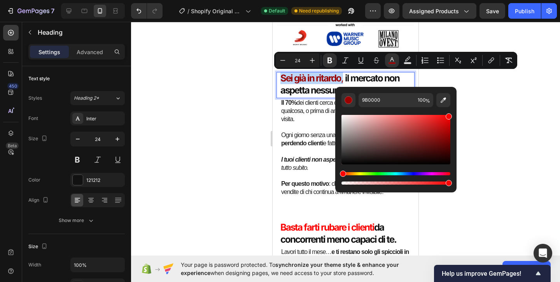
drag, startPoint x: 448, startPoint y: 133, endPoint x: 449, endPoint y: 84, distance: 48.6
click at [449, 0] on body "7 / Shopify Original Product Template Default Need republishing Preview Assigne…" at bounding box center [280, 0] width 560 height 0
type input "FF0202"
click at [196, 104] on div at bounding box center [345, 152] width 429 height 260
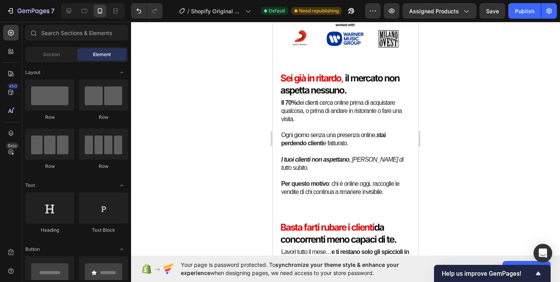
click at [196, 104] on div at bounding box center [345, 152] width 429 height 260
click at [262, 92] on div at bounding box center [345, 152] width 429 height 260
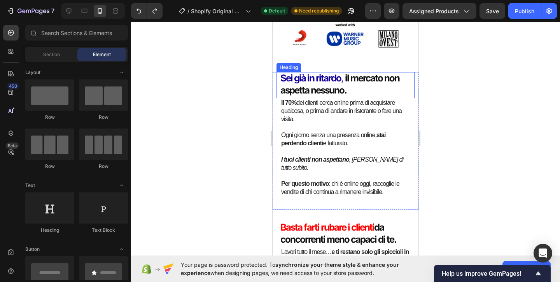
click at [374, 89] on h2 "Sei già in ritardo , il mercato non aspetta nessuno." at bounding box center [345, 84] width 130 height 24
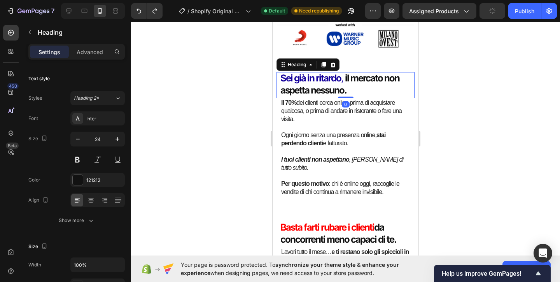
click at [355, 91] on h2 "Sei già in ritardo , il mercato non aspetta nessuno." at bounding box center [345, 84] width 130 height 24
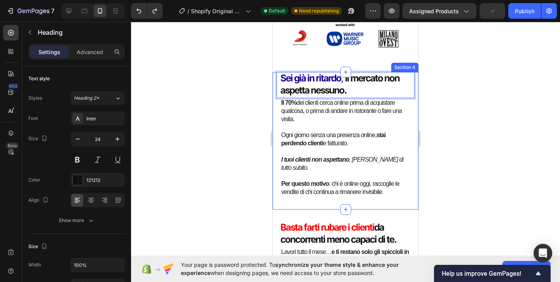
click at [250, 108] on div at bounding box center [345, 152] width 429 height 260
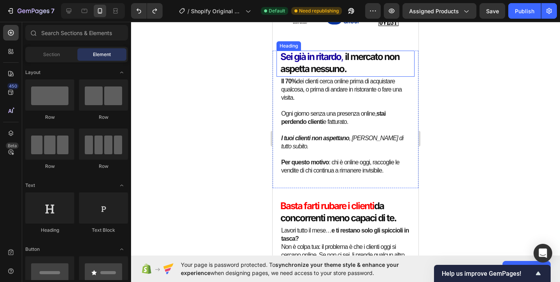
scroll to position [313, 0]
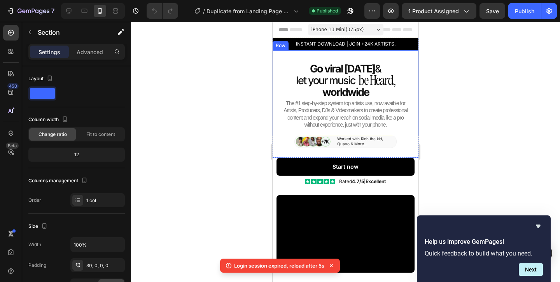
click at [455, 138] on div at bounding box center [345, 152] width 429 height 260
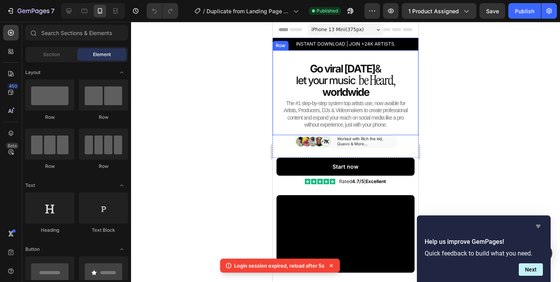
click at [539, 226] on icon "Hide survey" at bounding box center [538, 225] width 5 height 3
